Goal: Task Accomplishment & Management: Use online tool/utility

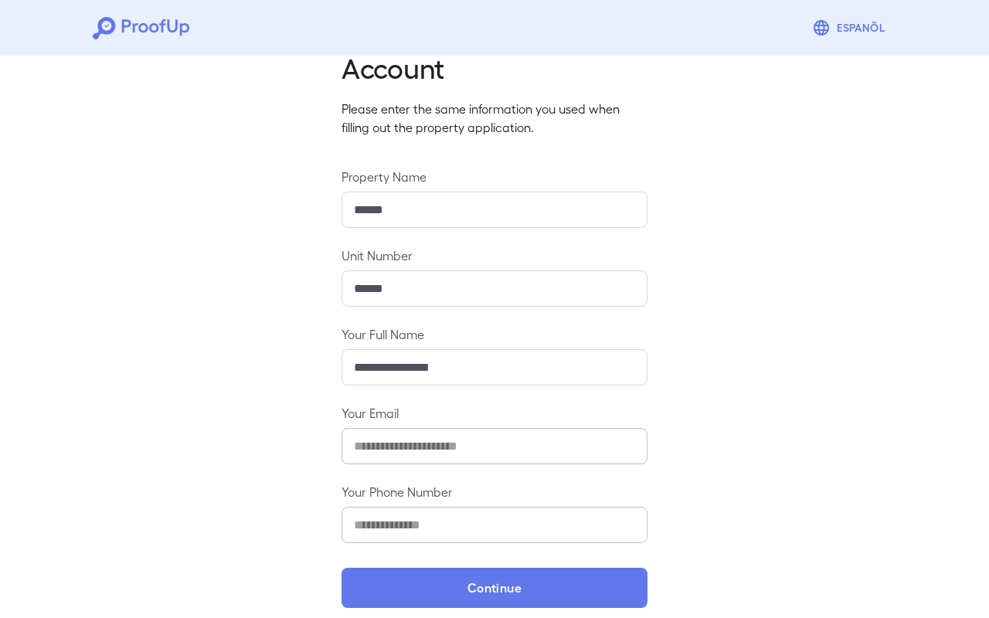
scroll to position [82, 0]
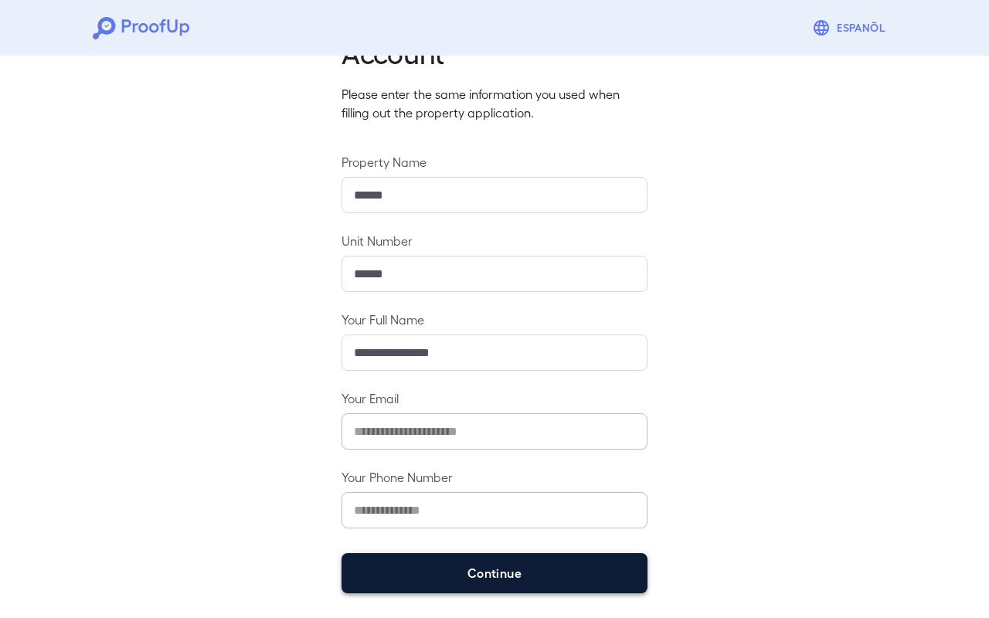
click at [498, 578] on button "Continue" at bounding box center [495, 573] width 306 height 40
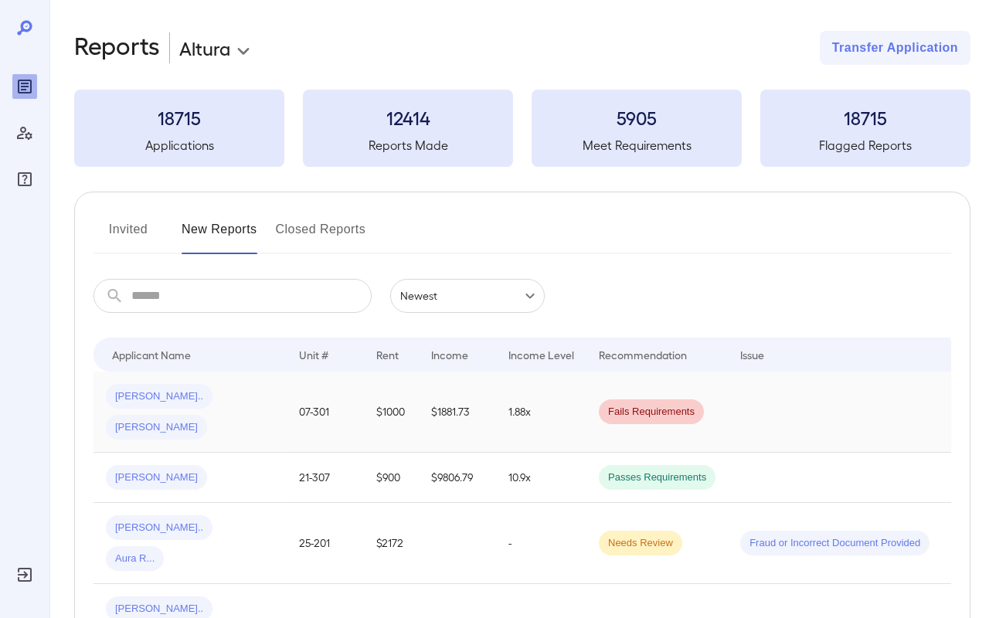
click at [373, 377] on td "$1000" at bounding box center [391, 412] width 55 height 81
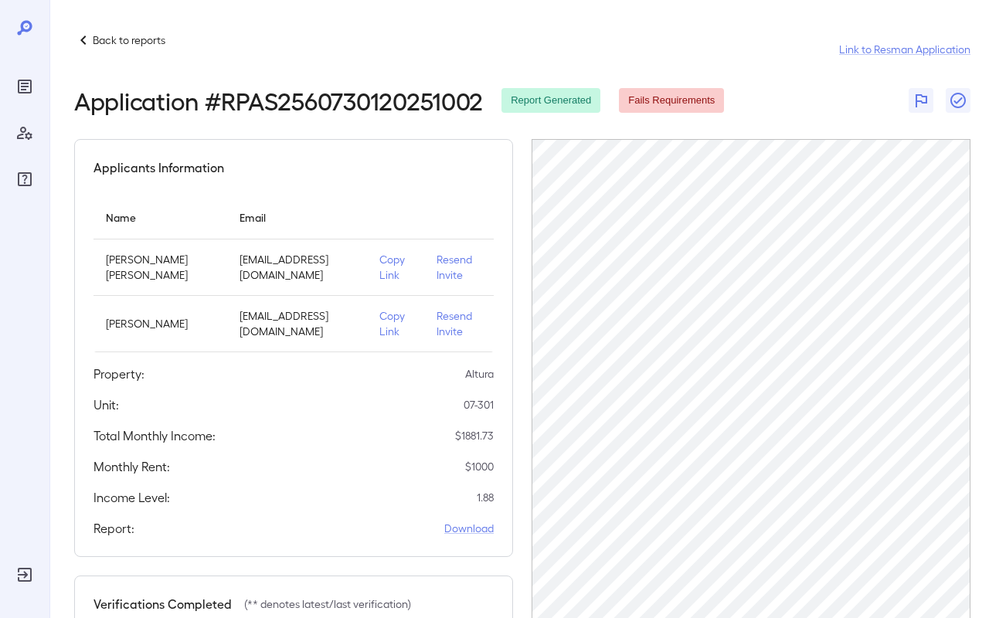
click at [667, 25] on div "Back to reports Link to Resman Application Application # RPAS2560730120251002 R…" at bounding box center [519, 465] width 940 height 931
